Goal: Task Accomplishment & Management: Use online tool/utility

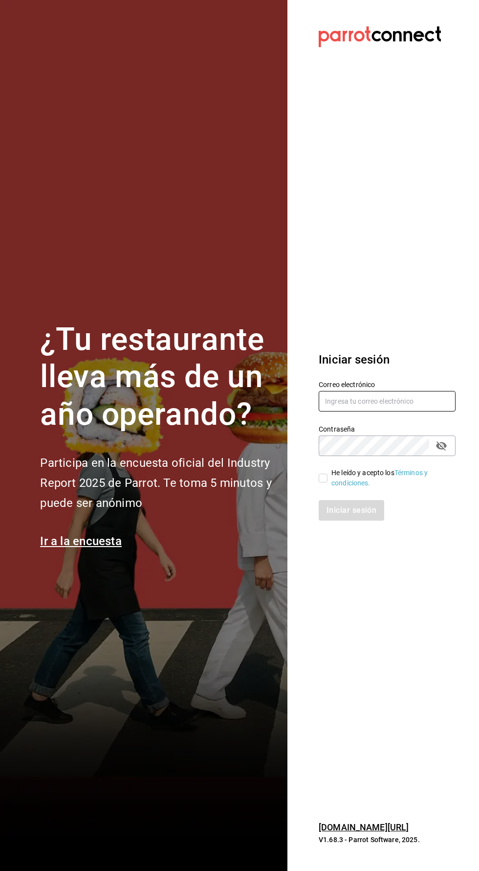
click at [384, 411] on input "text" at bounding box center [387, 401] width 137 height 21
type input "valentina.prini@outlook.com"
click at [326, 482] on input "He leído y acepto los Términos y condiciones." at bounding box center [323, 477] width 9 height 9
checkbox input "true"
click at [345, 515] on font "Iniciar sesión" at bounding box center [352, 509] width 50 height 9
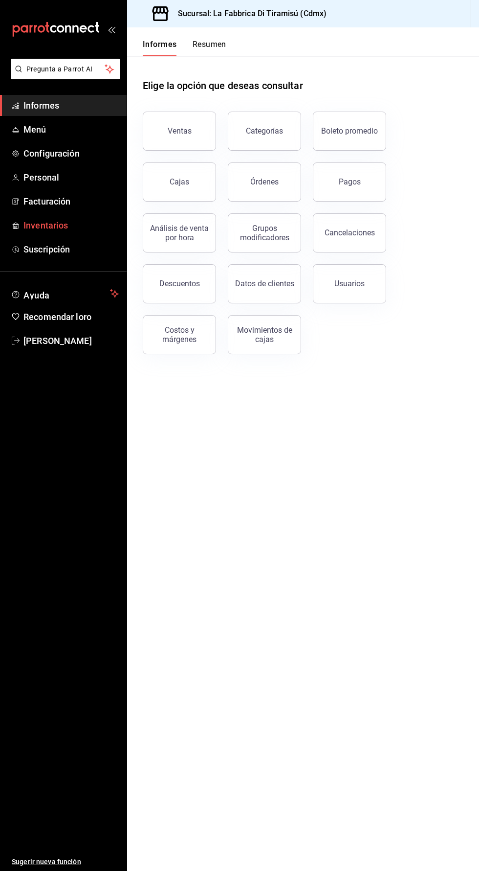
click at [41, 225] on font "Inventarios" at bounding box center [45, 225] width 45 height 10
